Goal: Register for event/course

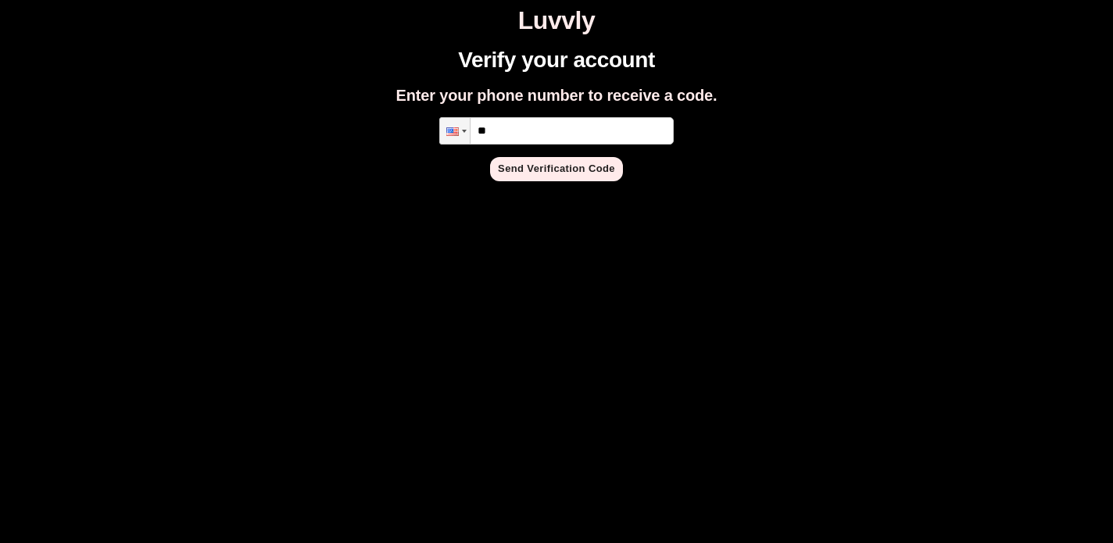
click at [579, 127] on input "**" at bounding box center [556, 130] width 235 height 27
type input "**********"
click at [563, 170] on button "Send Verification Code" at bounding box center [556, 169] width 133 height 24
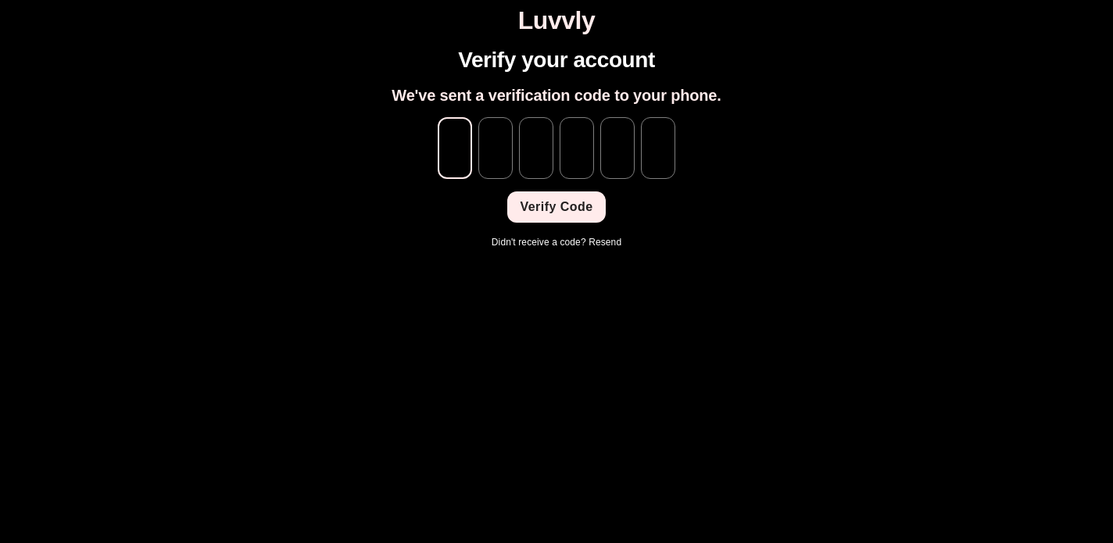
type input "*"
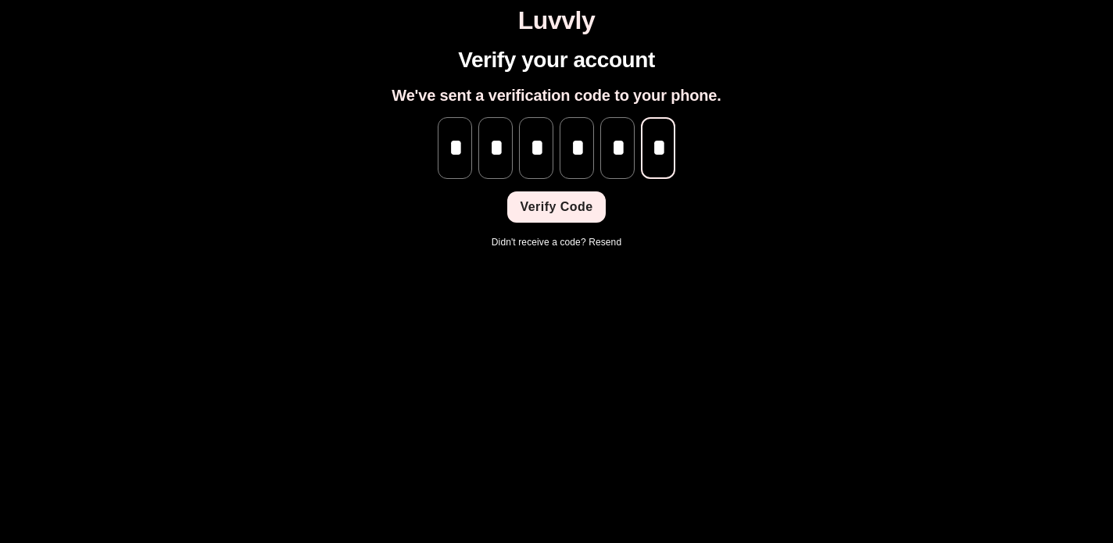
scroll to position [0, 1]
type input "*"
click at [567, 206] on button "Verify Code" at bounding box center [556, 207] width 98 height 31
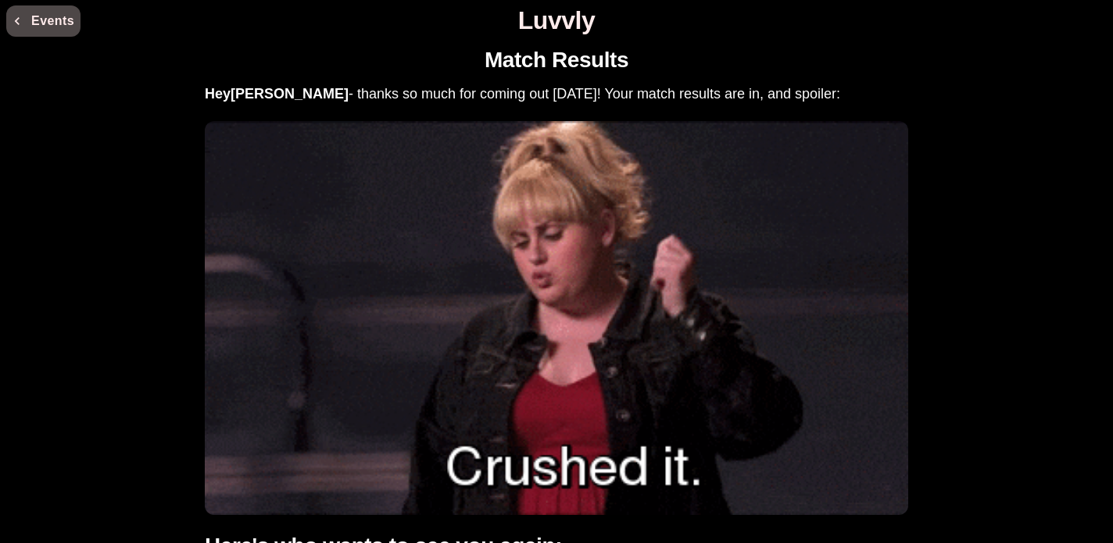
click at [51, 20] on button "Events" at bounding box center [43, 20] width 74 height 31
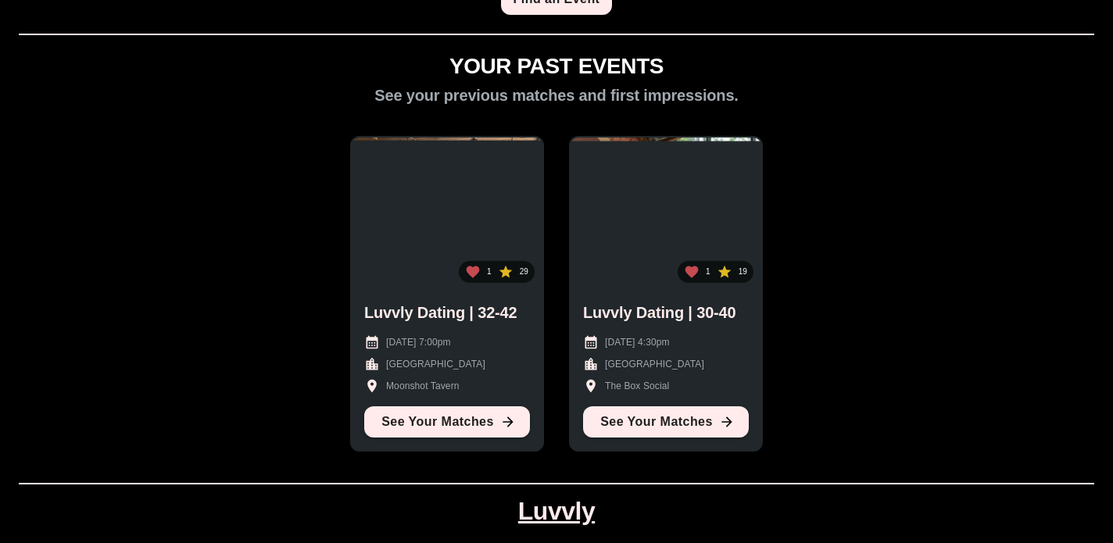
scroll to position [155, 0]
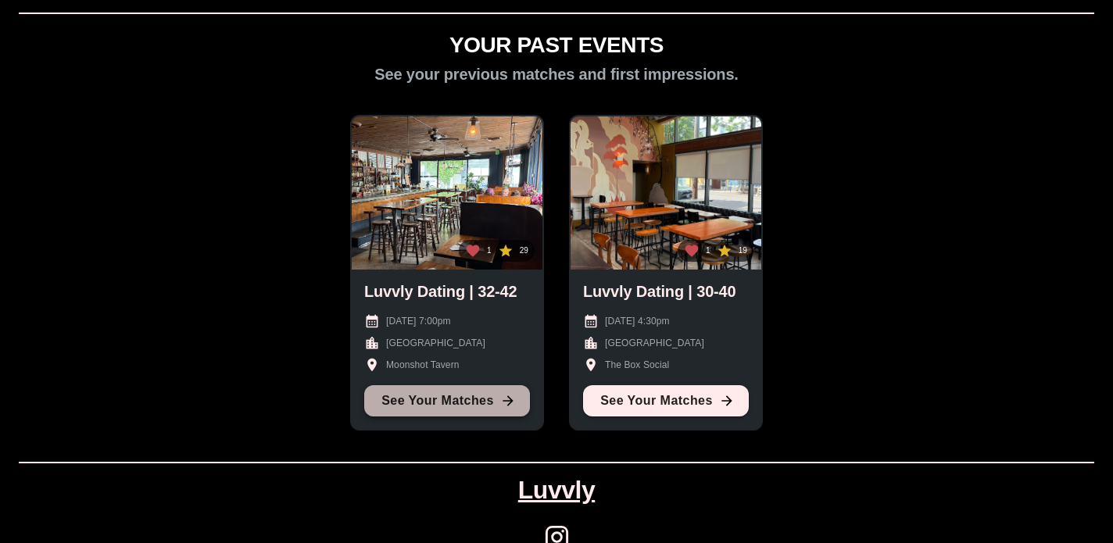
click at [426, 410] on link "See Your Matches" at bounding box center [447, 400] width 166 height 31
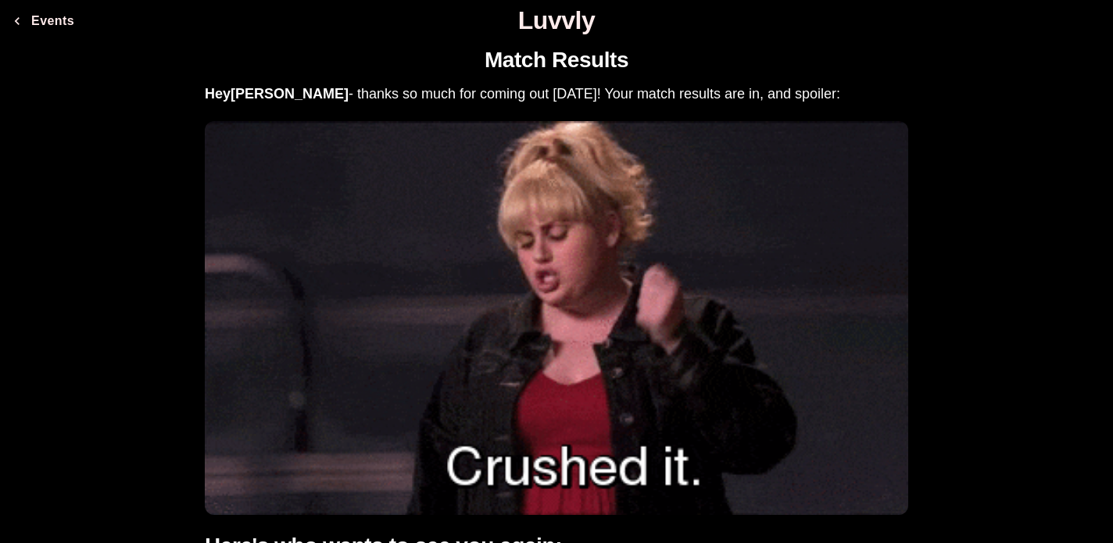
click at [32, 21] on button "Events" at bounding box center [43, 20] width 74 height 31
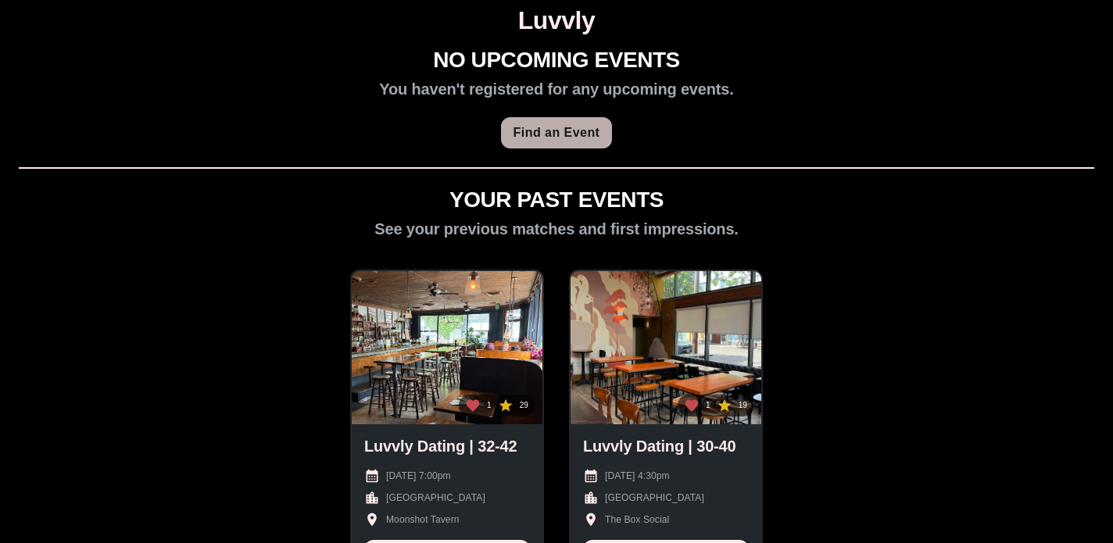
click at [590, 133] on link "Find an Event" at bounding box center [557, 132] width 112 height 31
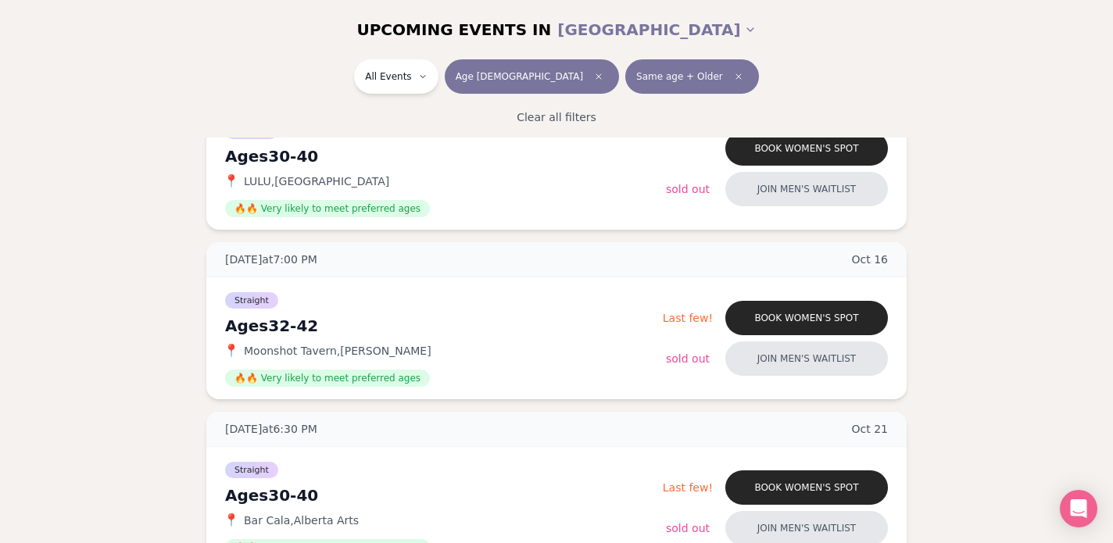
scroll to position [1293, 0]
